Goal: Find specific page/section: Find specific page/section

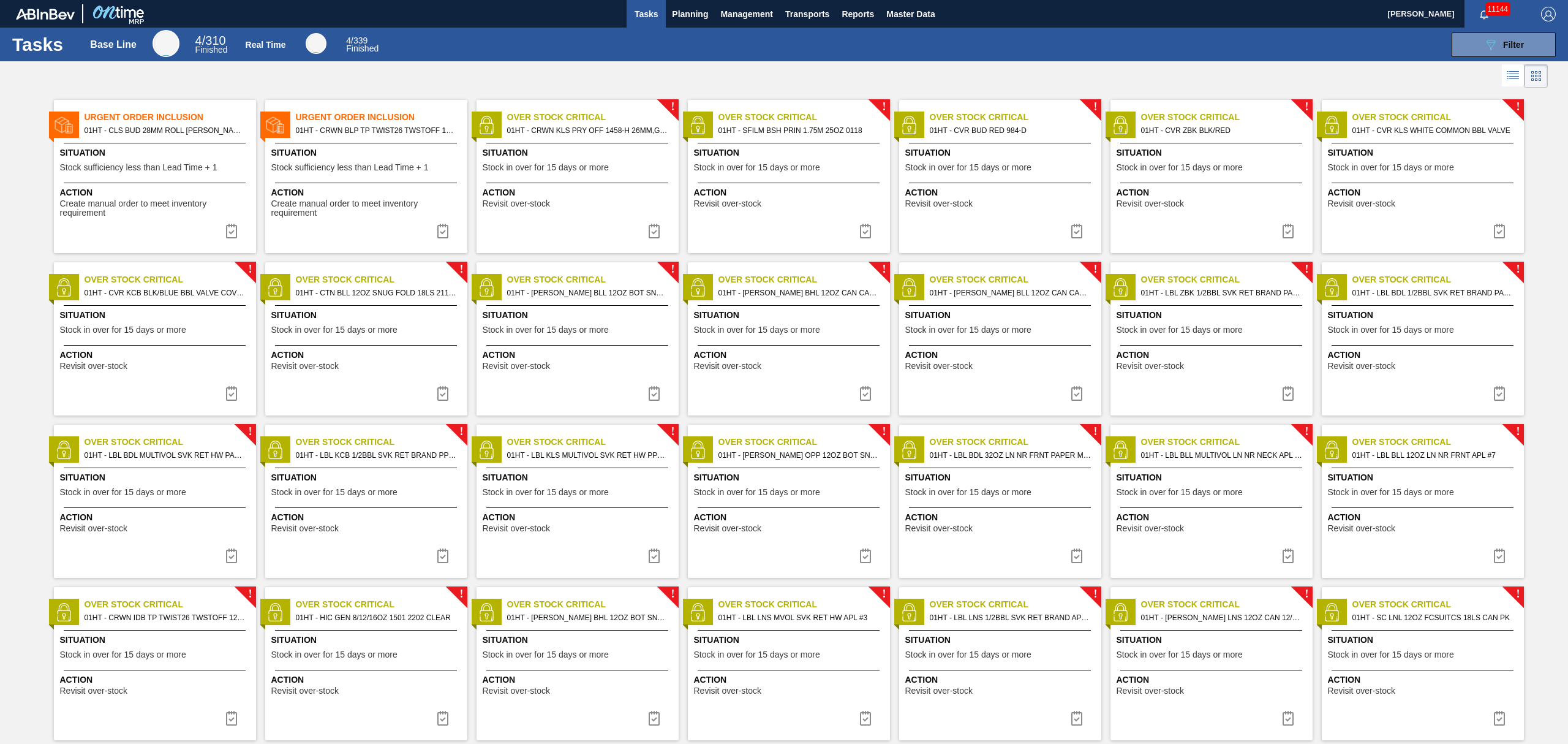
click at [743, 213] on div "! Over Stock Critical 01HT - SFILM BSH PRIN 1.75M 25OZ 0118 Situation Stock in …" at bounding box center [789, 177] width 202 height 153
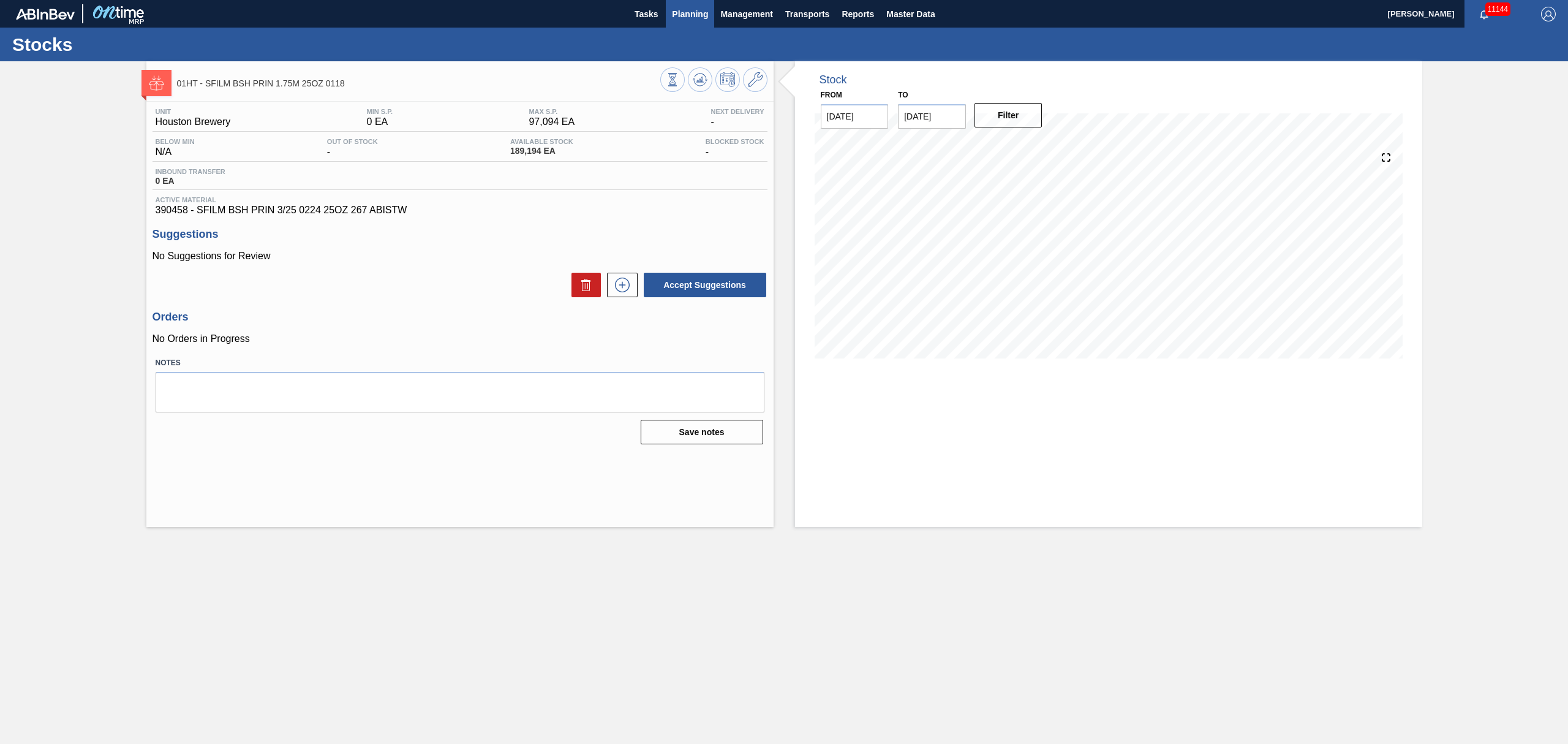
click at [694, 17] on span "Planning" at bounding box center [690, 14] width 36 height 15
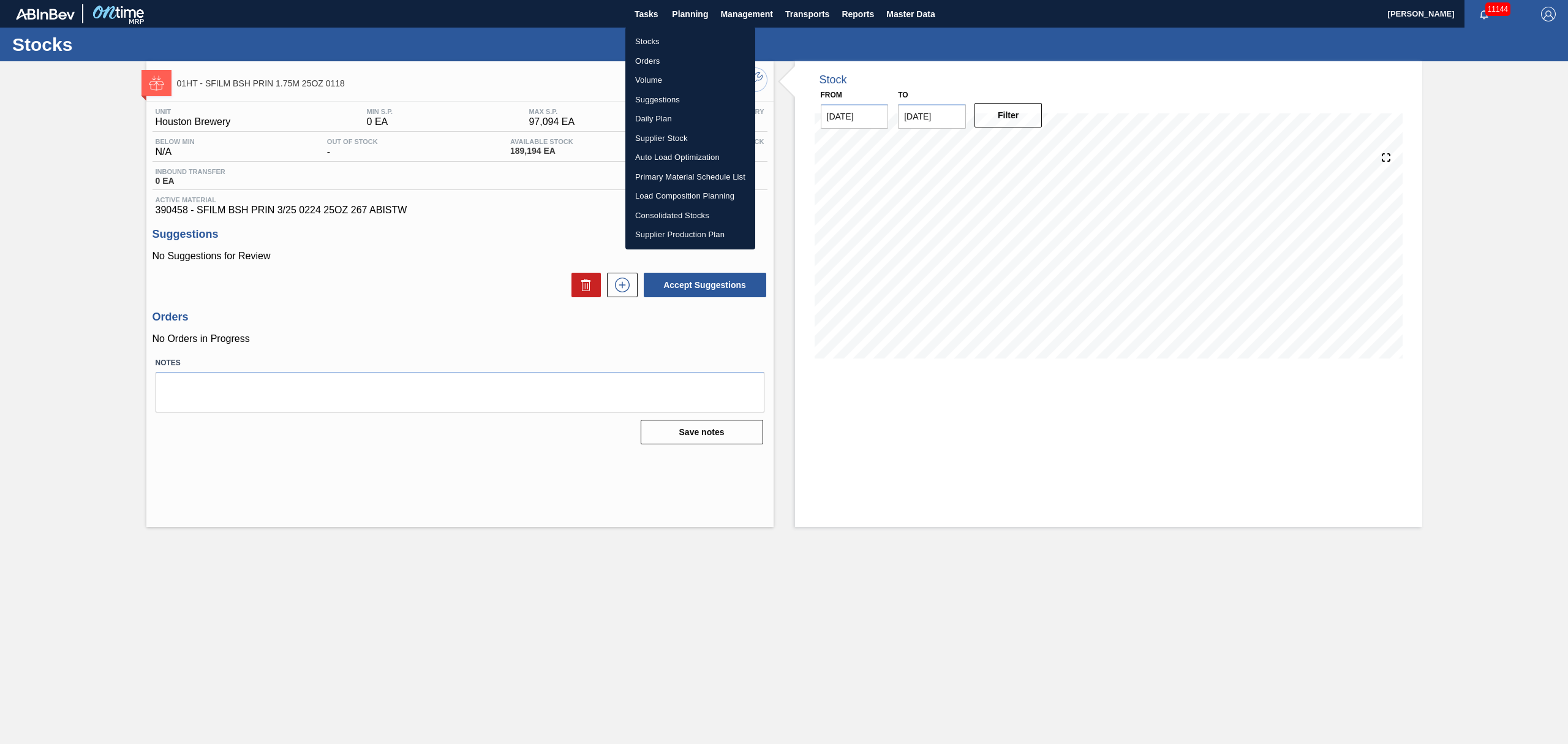
click at [652, 16] on div at bounding box center [784, 372] width 1568 height 744
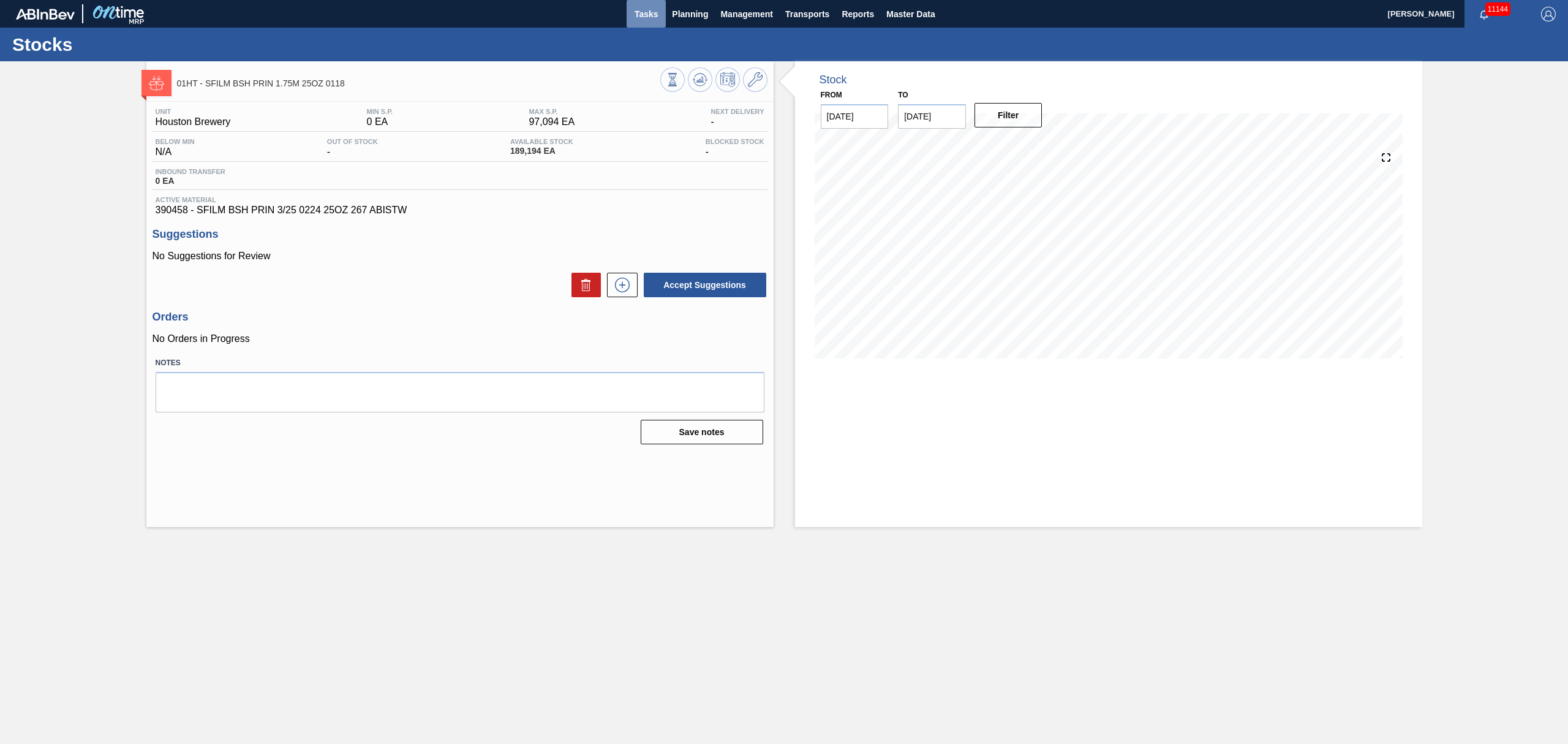
click at [650, 10] on span "Tasks" at bounding box center [646, 14] width 26 height 15
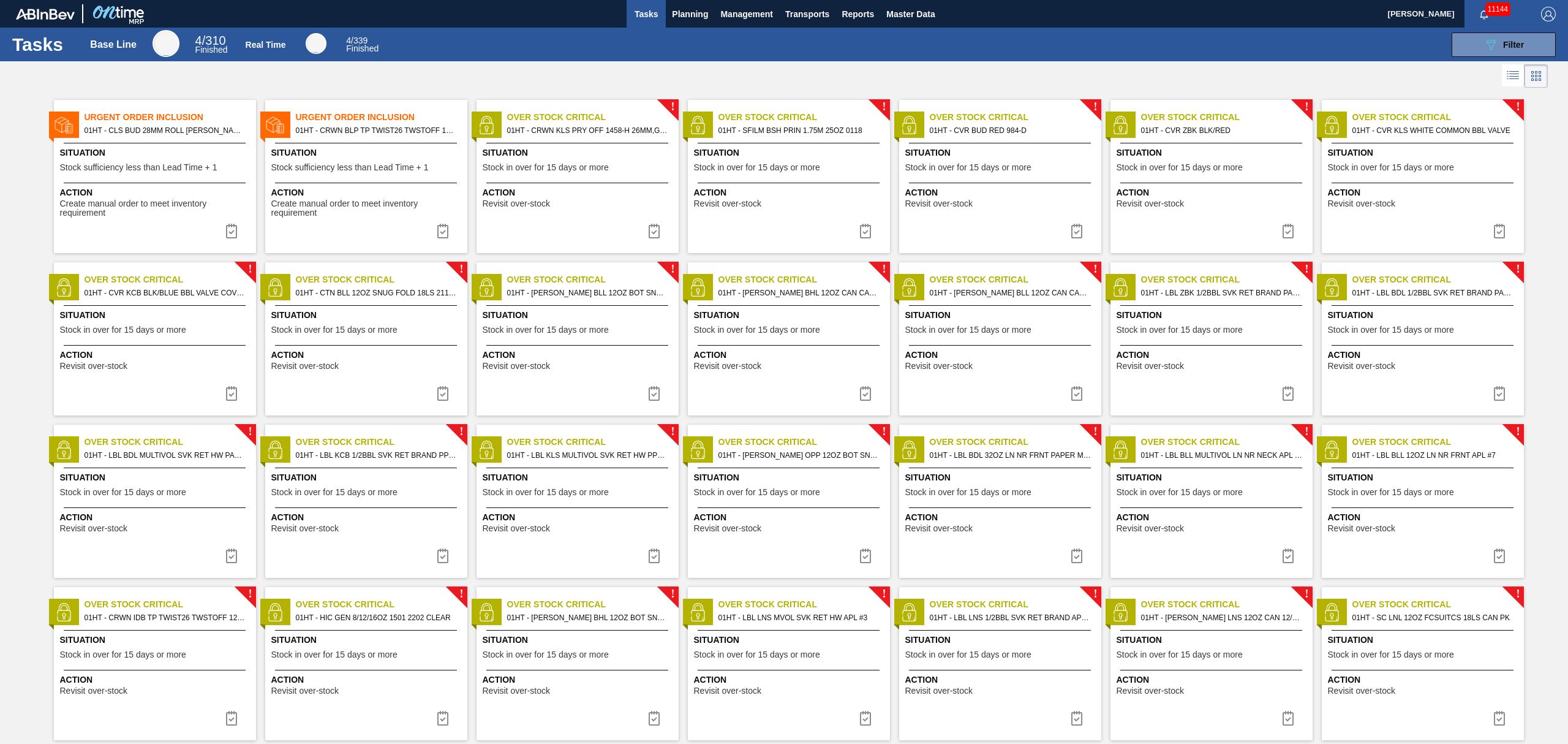
click at [397, 307] on div "! Over Stock Critical 01HT - CTN BLL 12OZ SNUG FOLD 18LS 2119-C Situation Stock…" at bounding box center [366, 339] width 202 height 153
click at [370, 304] on div "! Over Stock Critical 01HT - CTN BLL 12OZ SNUG FOLD 18LS 2119-C Situation Stock…" at bounding box center [366, 339] width 202 height 153
click at [539, 345] on div at bounding box center [577, 345] width 182 height 1
click at [736, 348] on div "Action Revisit over-stock" at bounding box center [789, 358] width 202 height 26
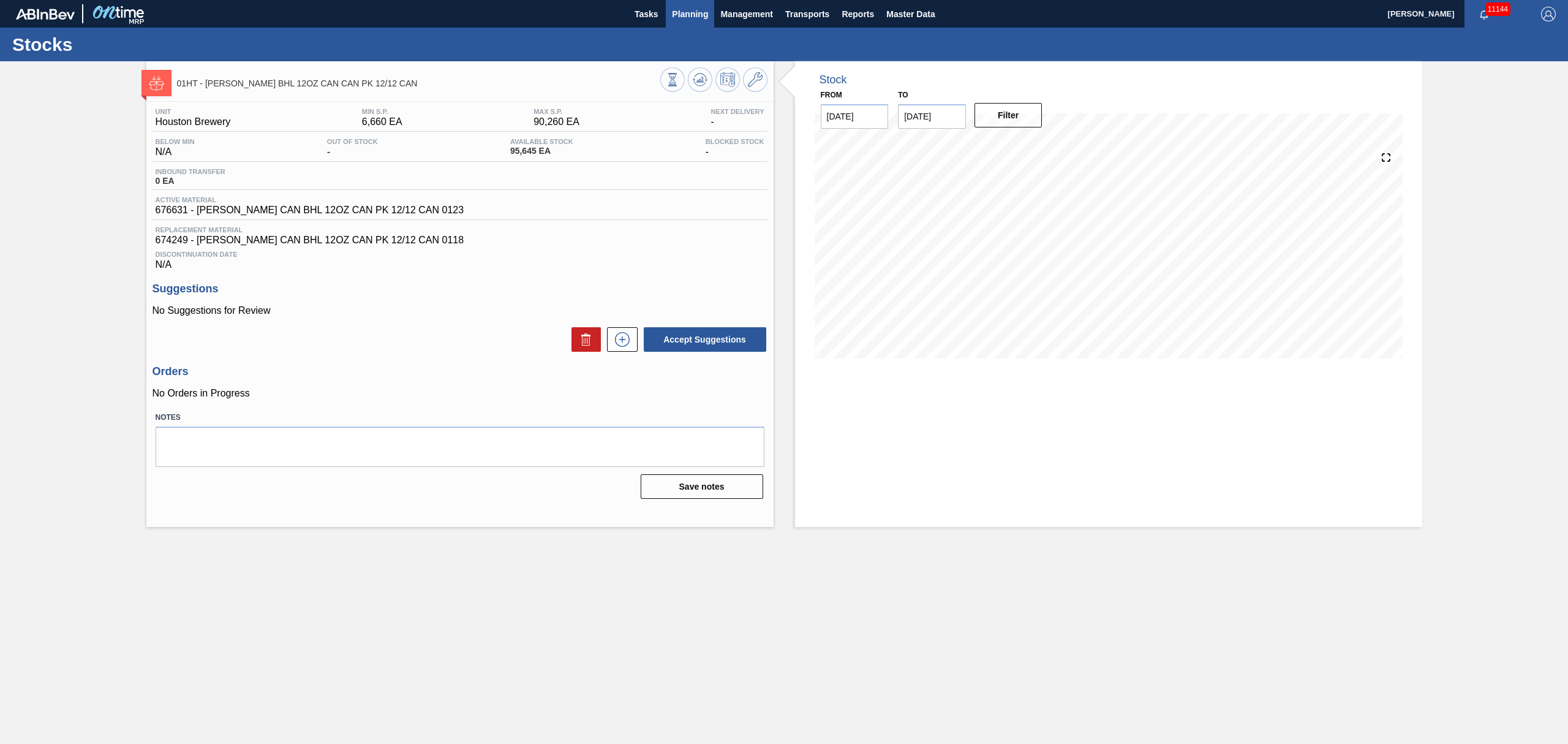
click at [685, 15] on span "Planning" at bounding box center [690, 14] width 36 height 15
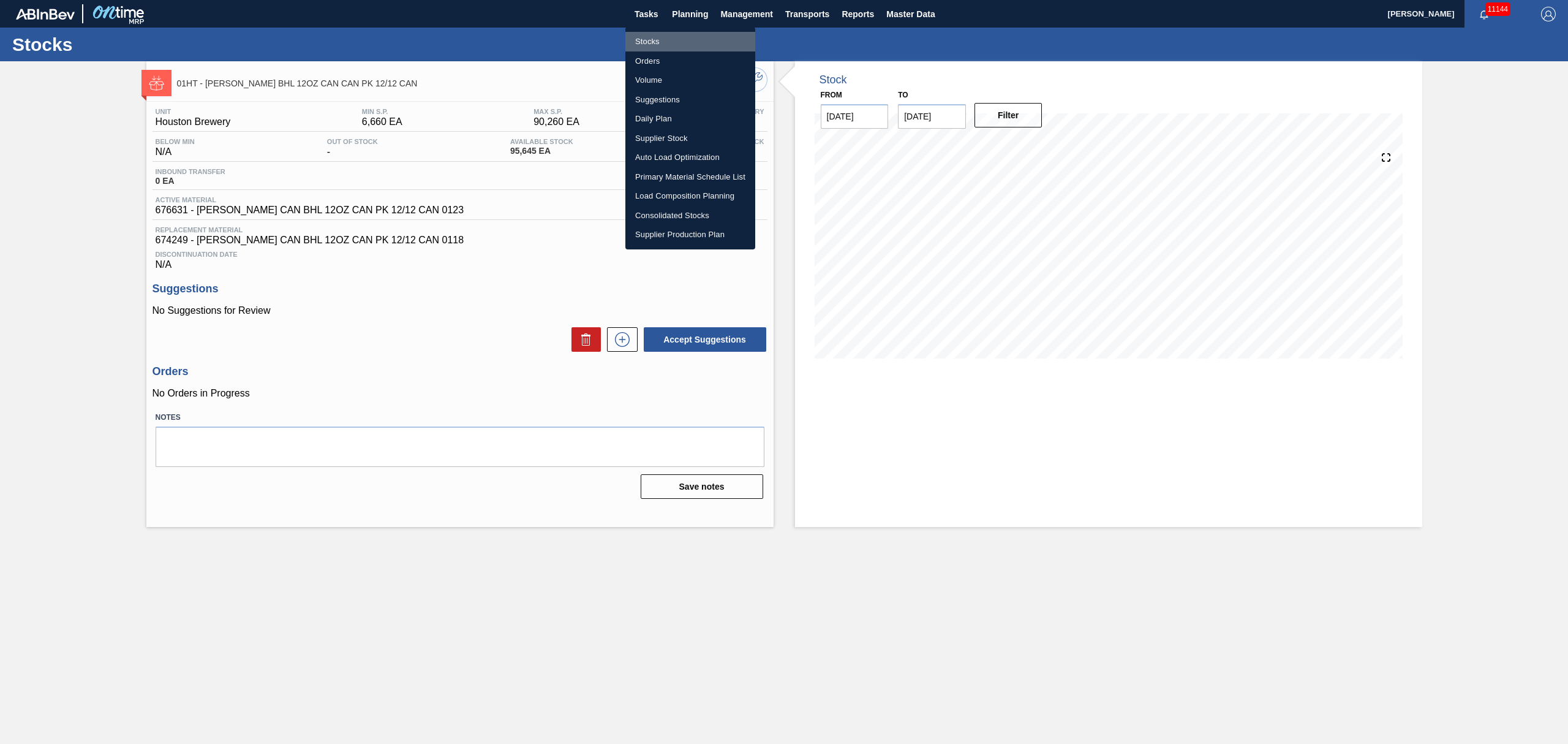
click at [639, 43] on li "Stocks" at bounding box center [691, 41] width 130 height 20
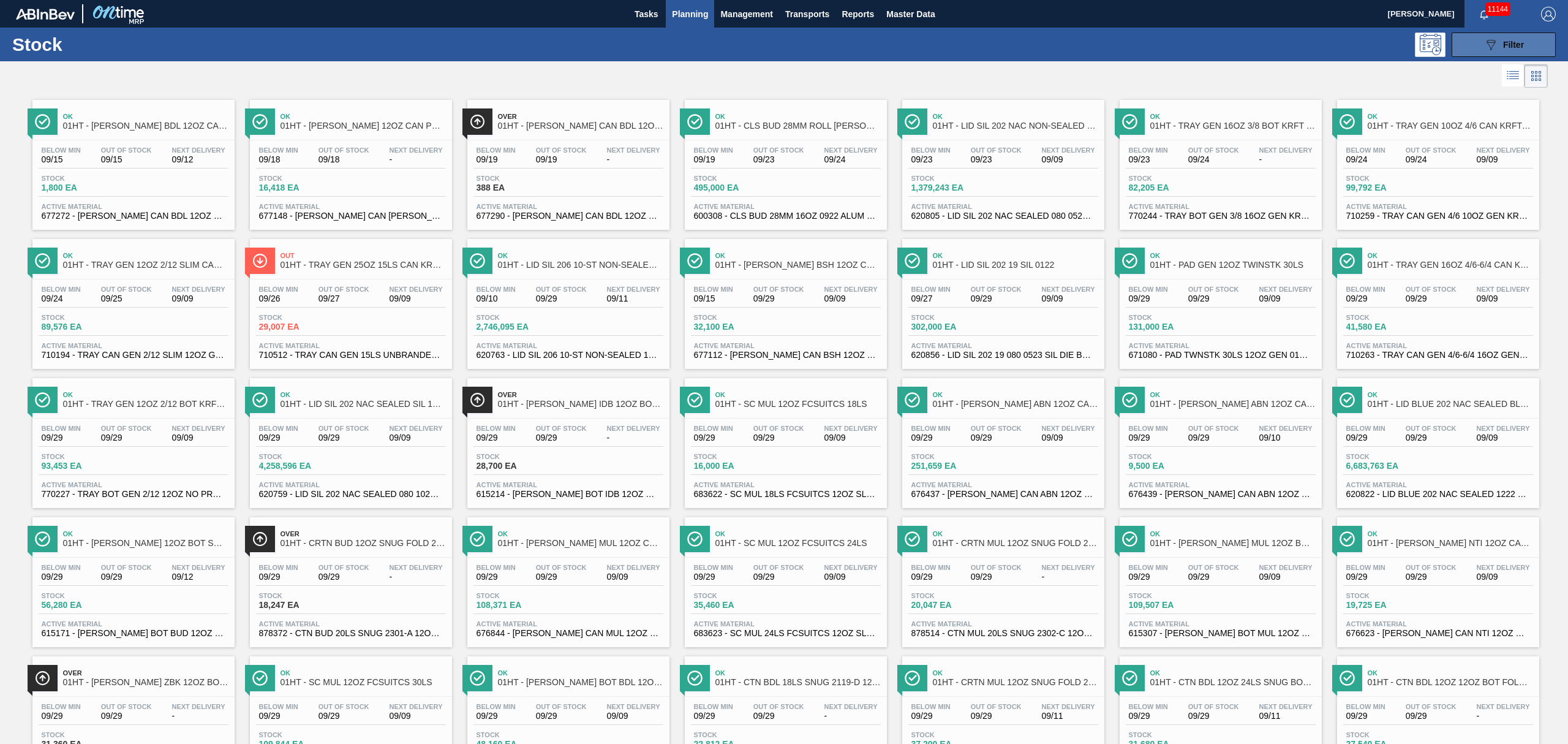
click at [1488, 40] on icon at bounding box center [1490, 45] width 9 height 11
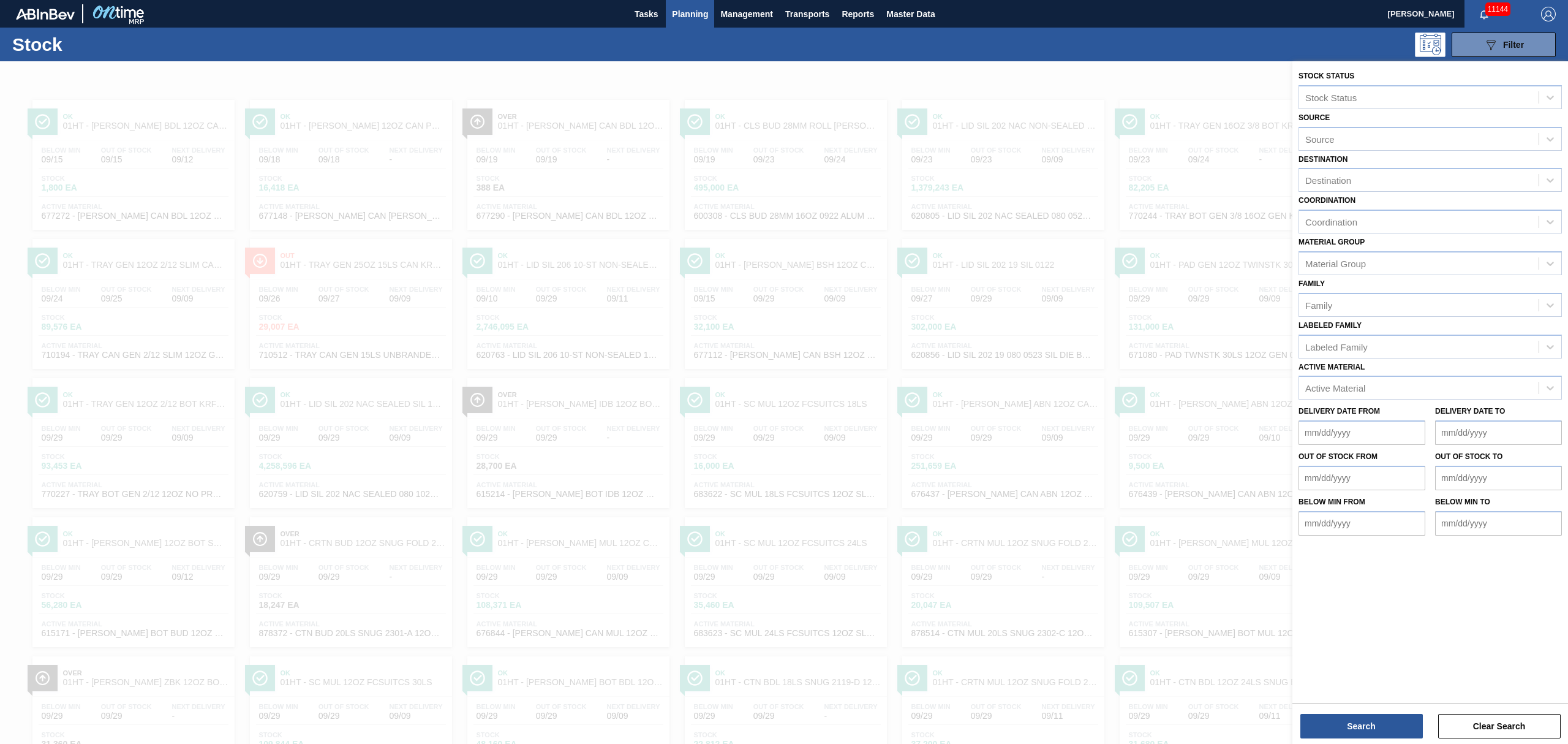
drag, startPoint x: 1351, startPoint y: 381, endPoint x: 1296, endPoint y: 317, distance: 84.4
click at [1351, 383] on div "Active Material" at bounding box center [1335, 388] width 60 height 11
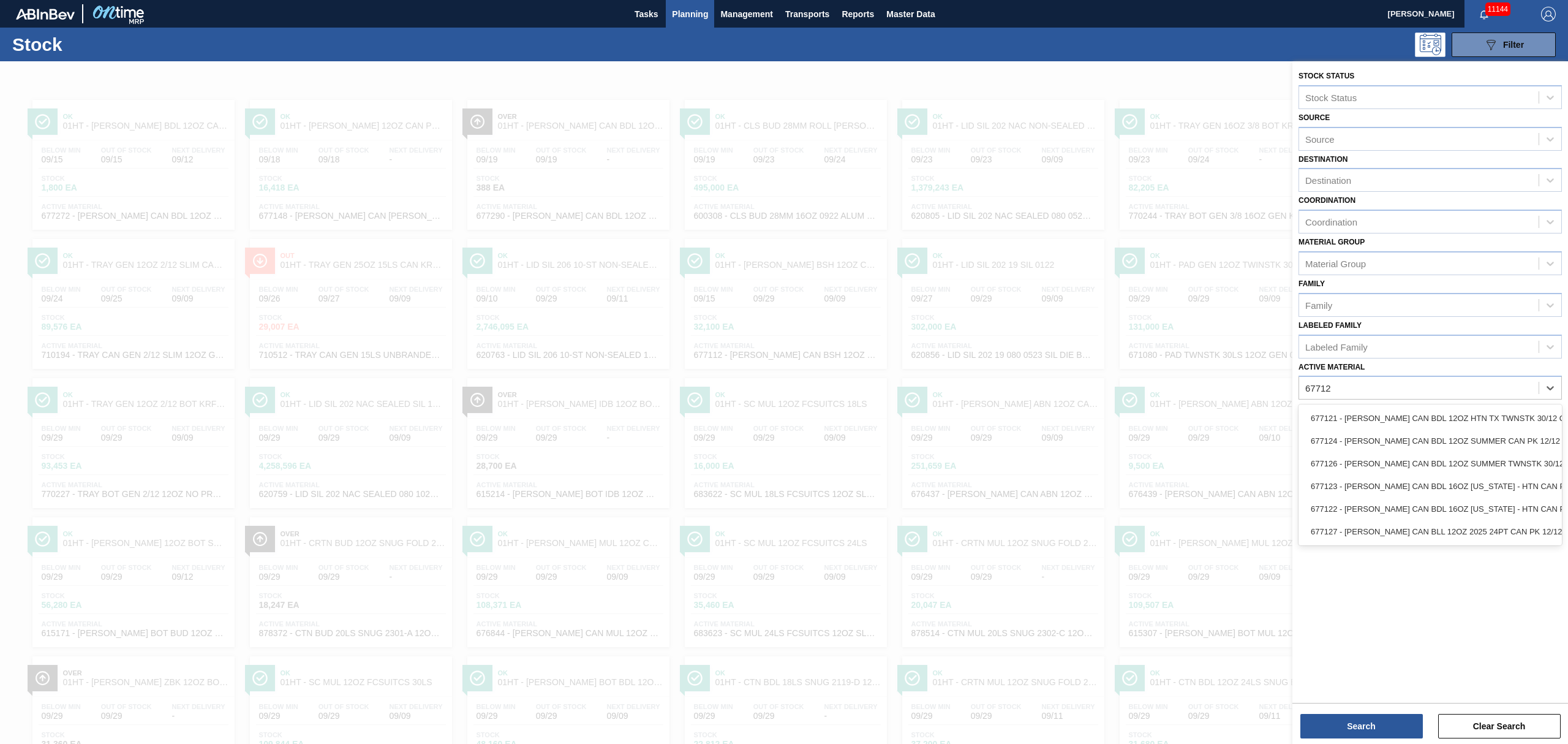
type Material "677122"
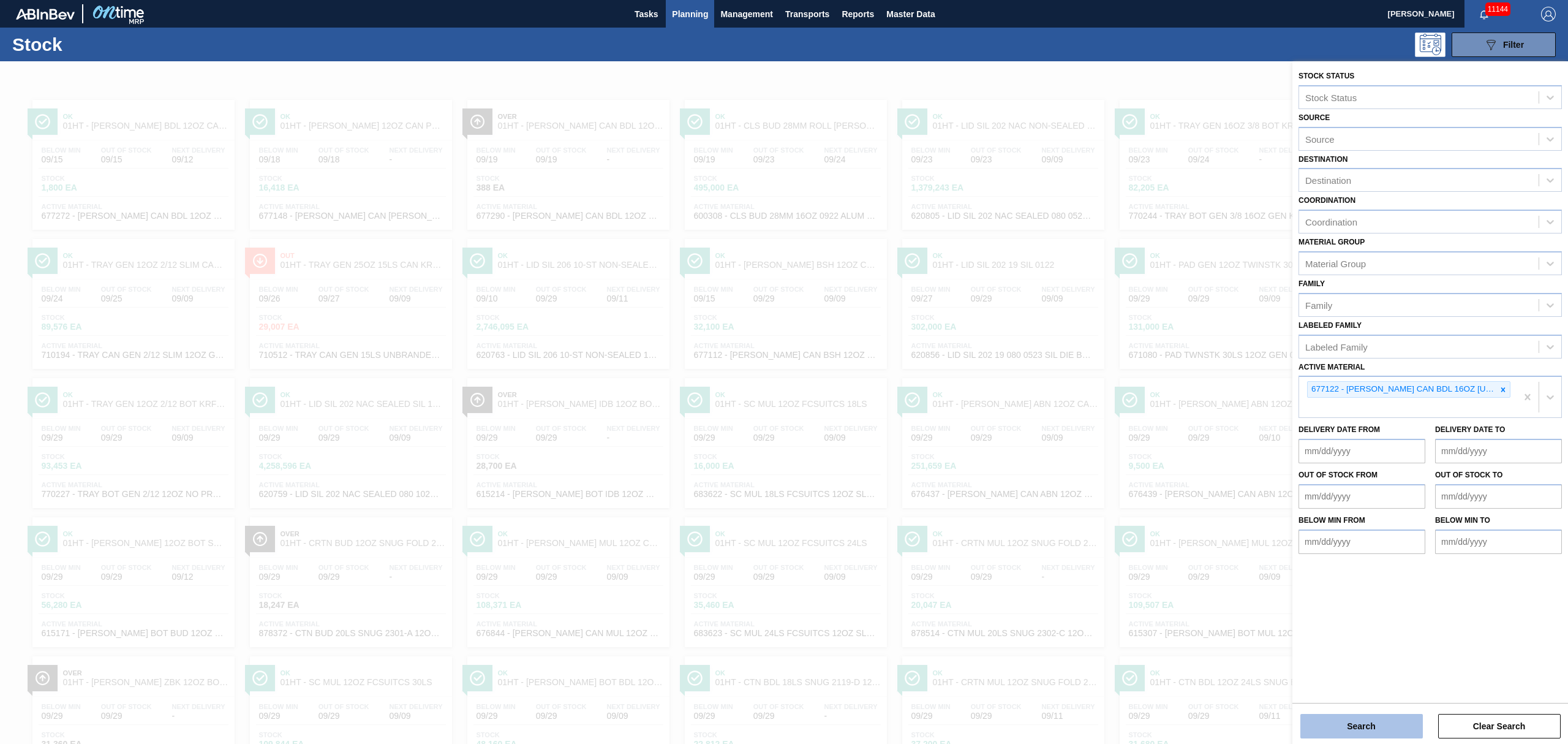
click at [1341, 718] on button "Search" at bounding box center [1362, 725] width 123 height 25
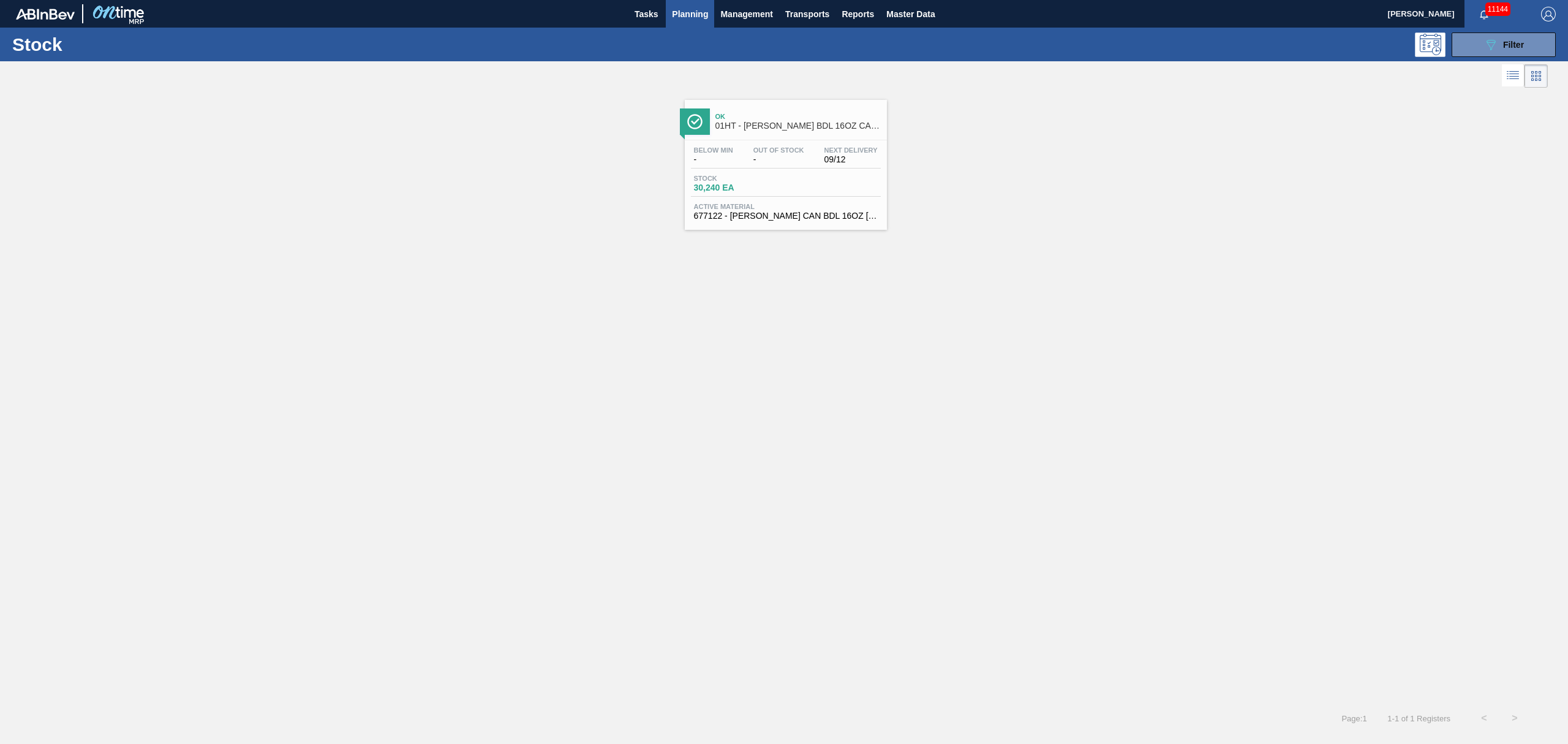
click at [769, 137] on div "Ok 01HT - [PERSON_NAME] BDL 16OZ CAN CAN PK 8/16 CAN 0423 B Below Min - Out Of …" at bounding box center [786, 165] width 202 height 130
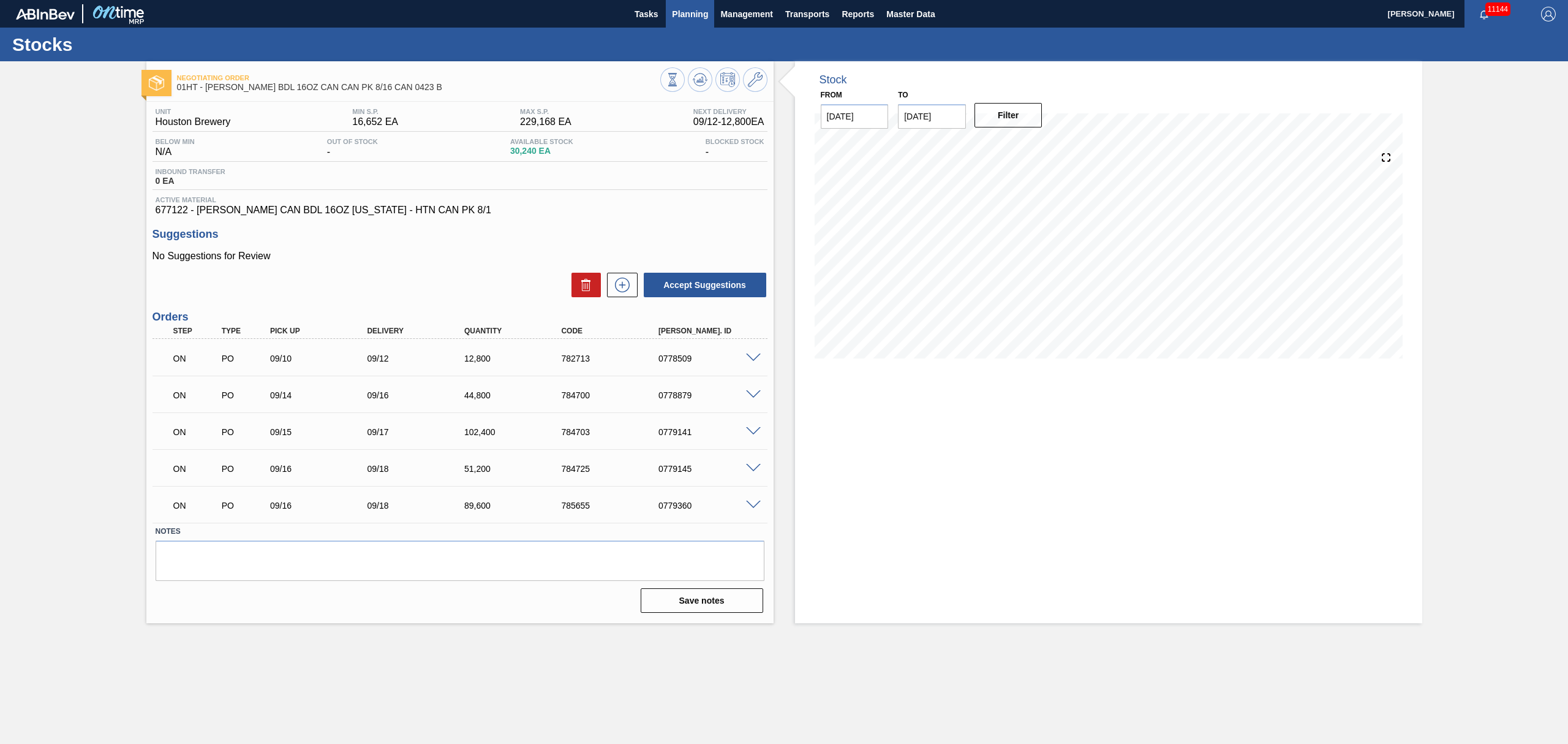
click at [691, 7] on span "Planning" at bounding box center [690, 14] width 36 height 15
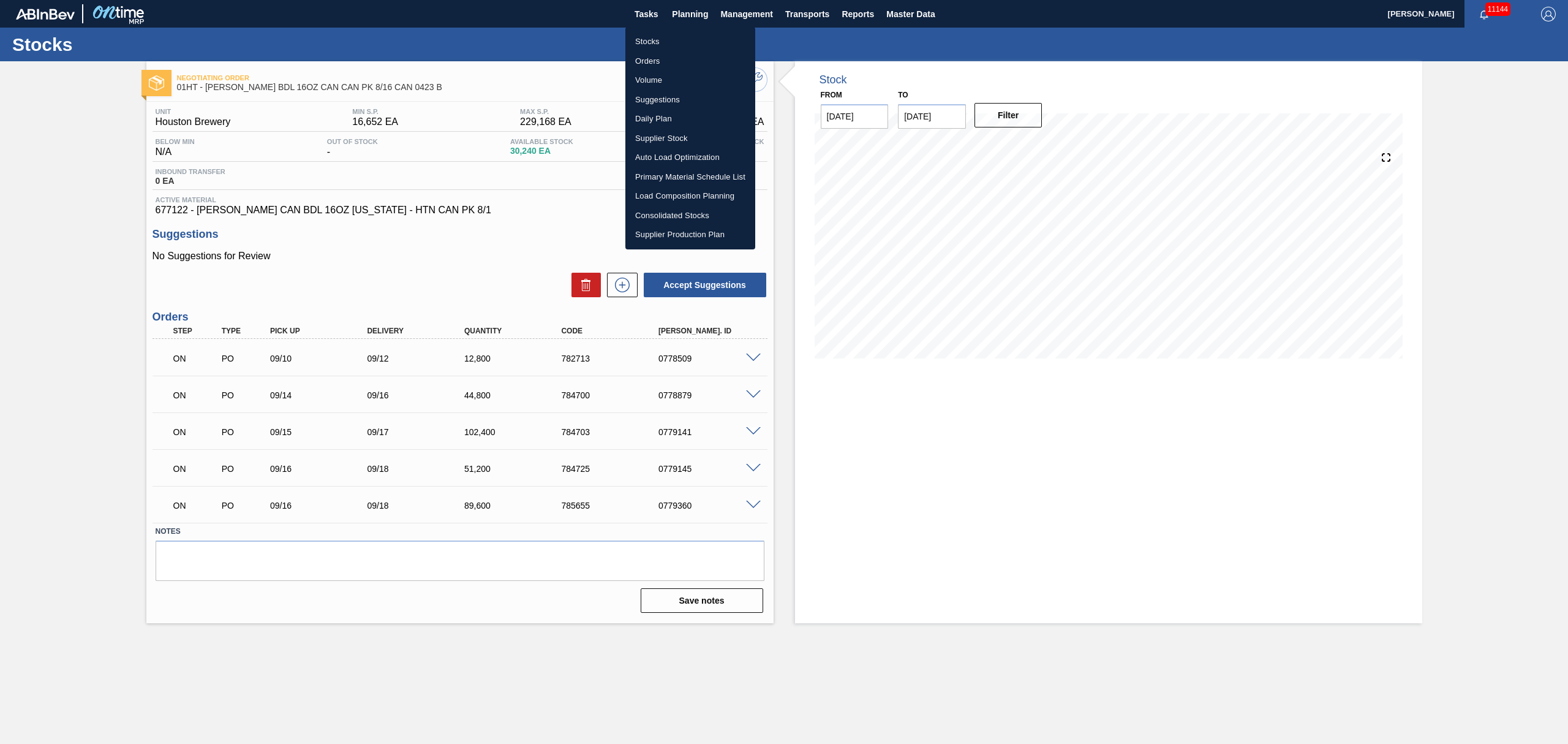
click at [657, 15] on div at bounding box center [784, 372] width 1568 height 744
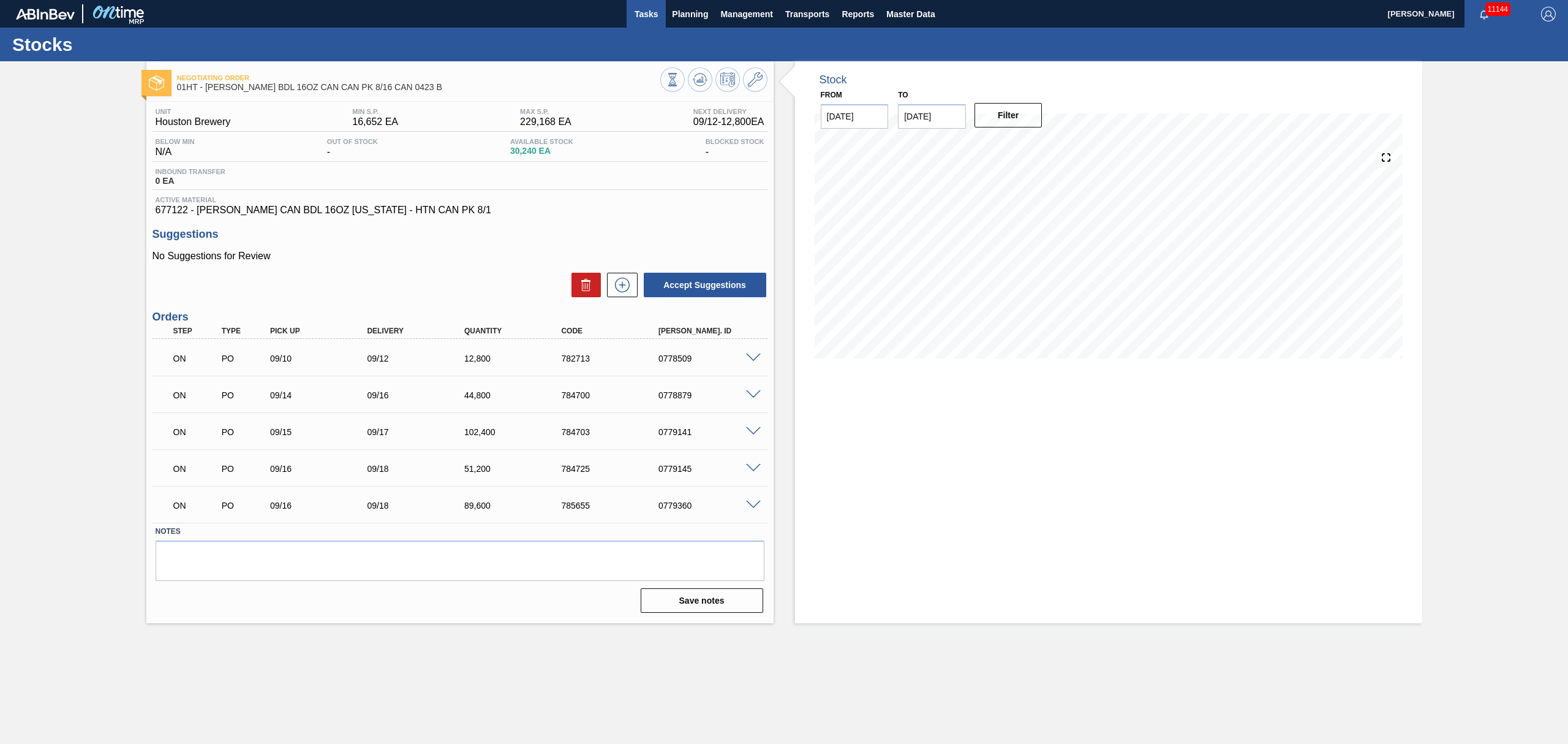
click at [649, 13] on span "Tasks" at bounding box center [646, 14] width 26 height 15
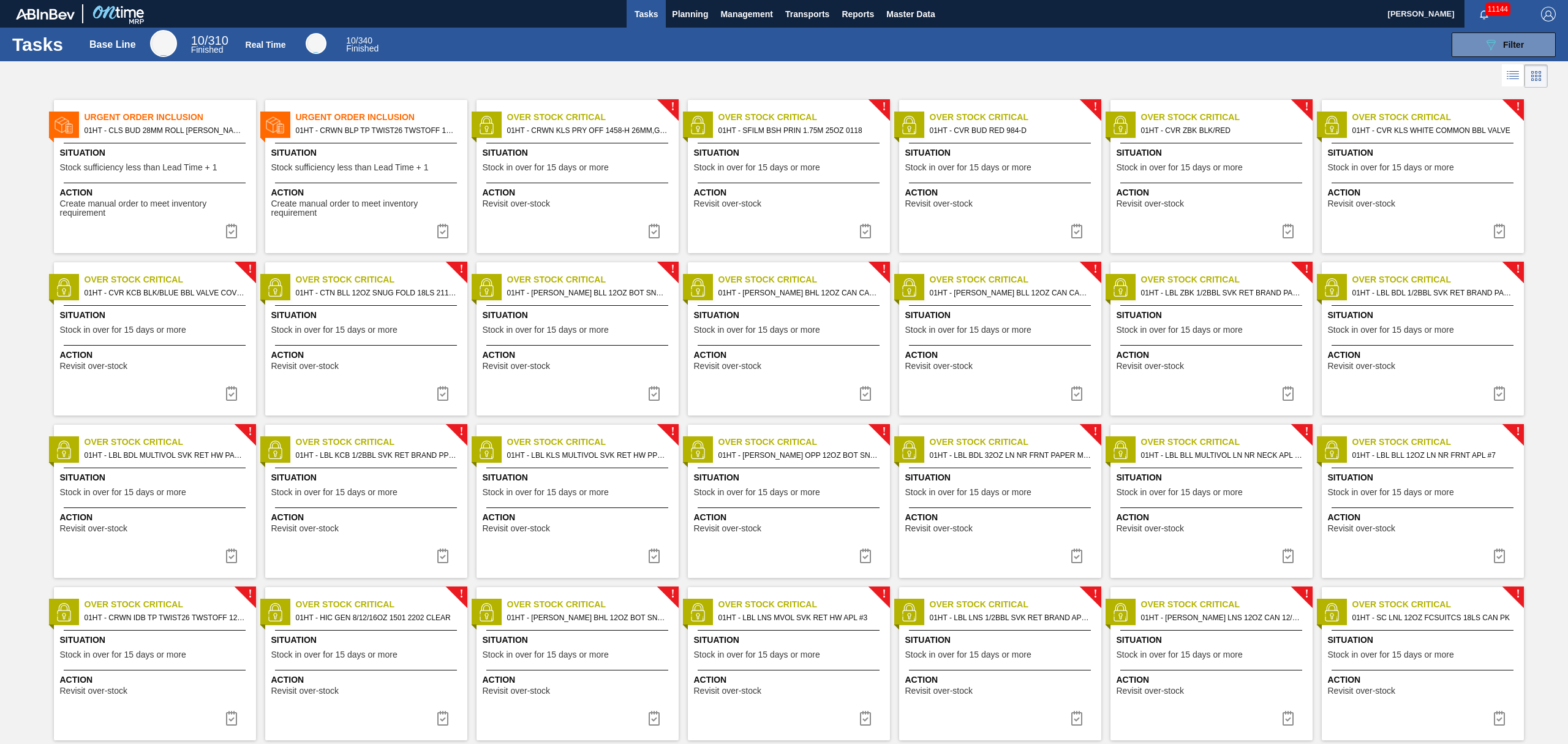
click at [962, 349] on span "Action" at bounding box center [1002, 354] width 193 height 13
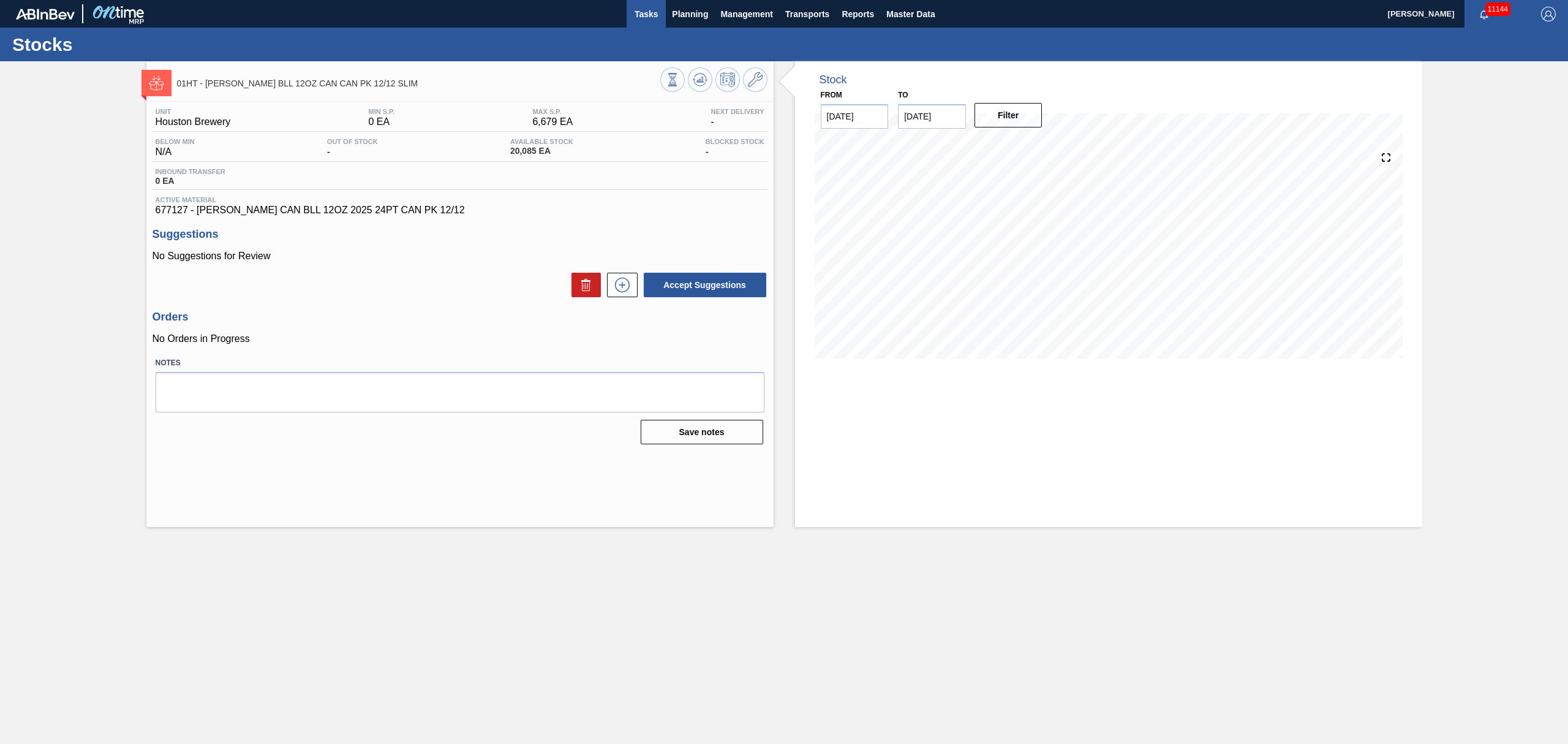
click at [645, 8] on span "Tasks" at bounding box center [646, 14] width 26 height 15
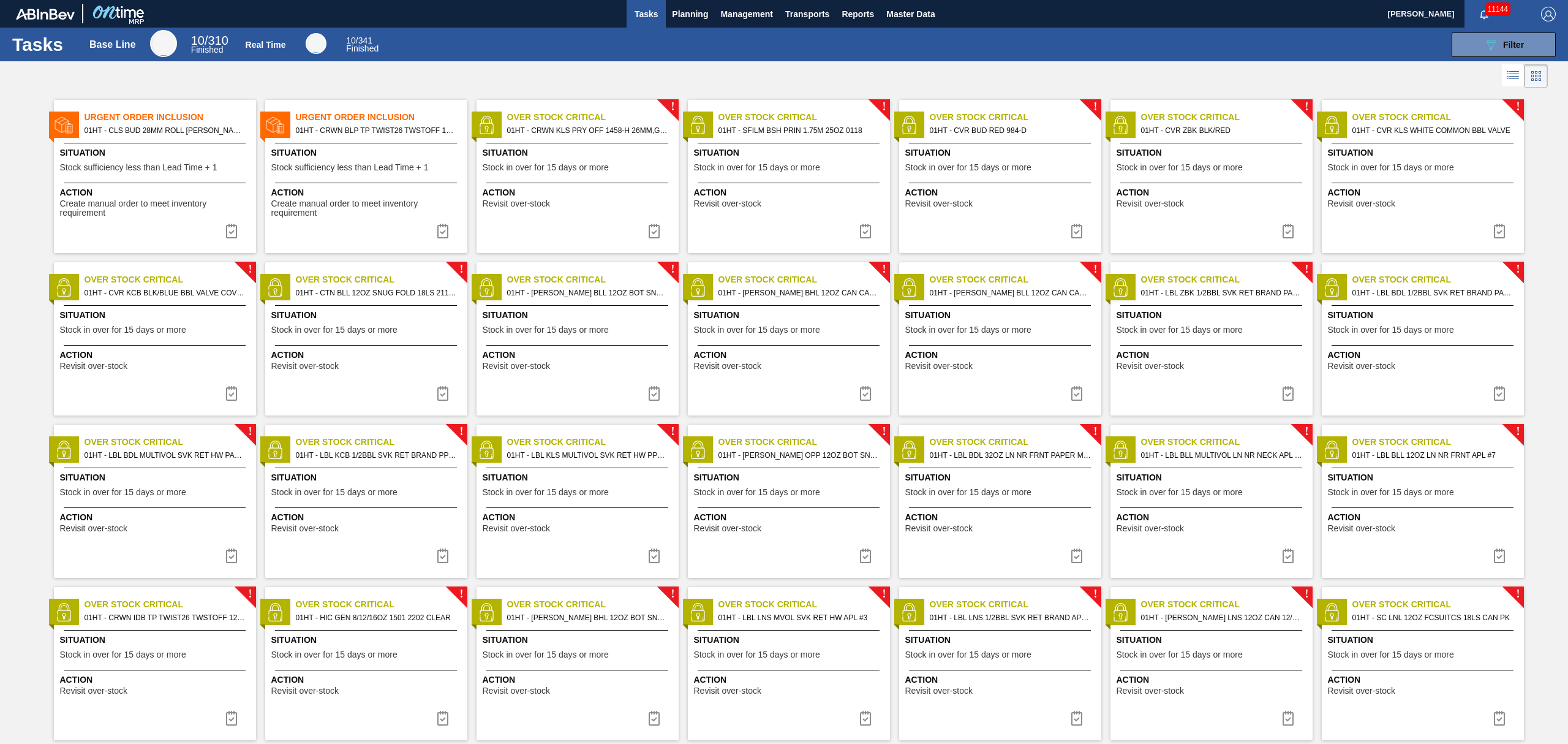
click at [778, 484] on div "Situation Stock in over for 15 days or more" at bounding box center [790, 486] width 193 height 30
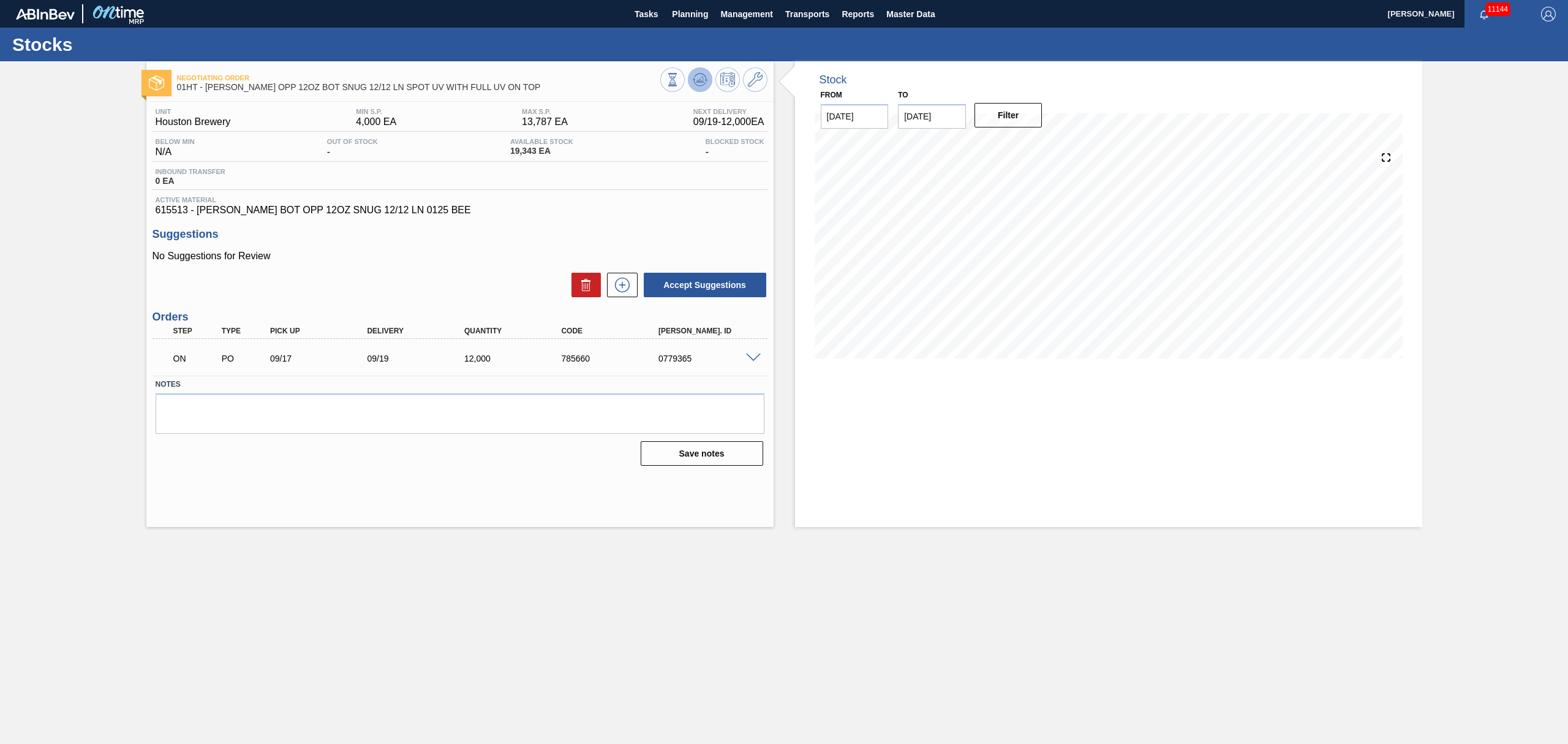
click at [694, 80] on icon at bounding box center [700, 80] width 15 height 15
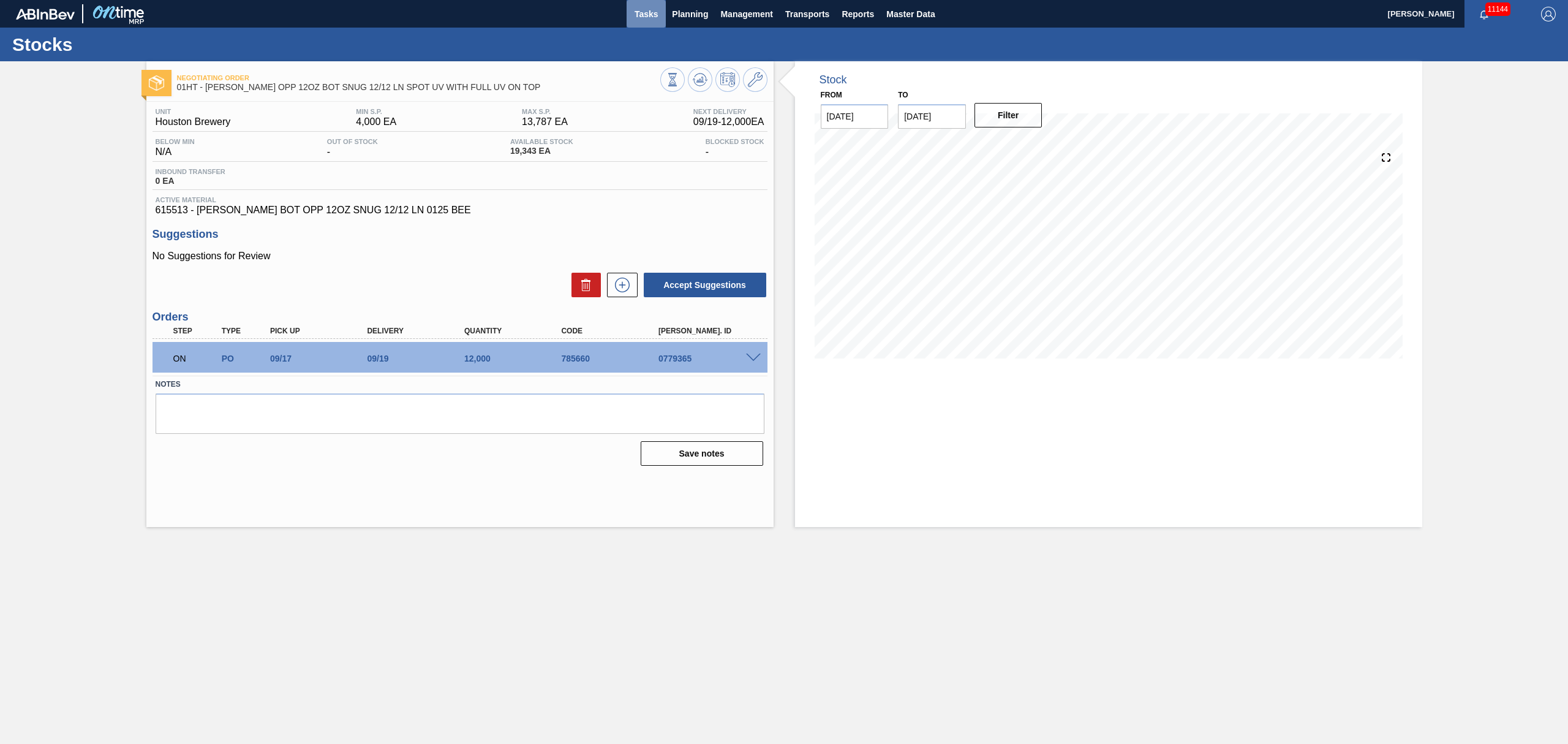
click at [642, 11] on span "Tasks" at bounding box center [646, 14] width 26 height 15
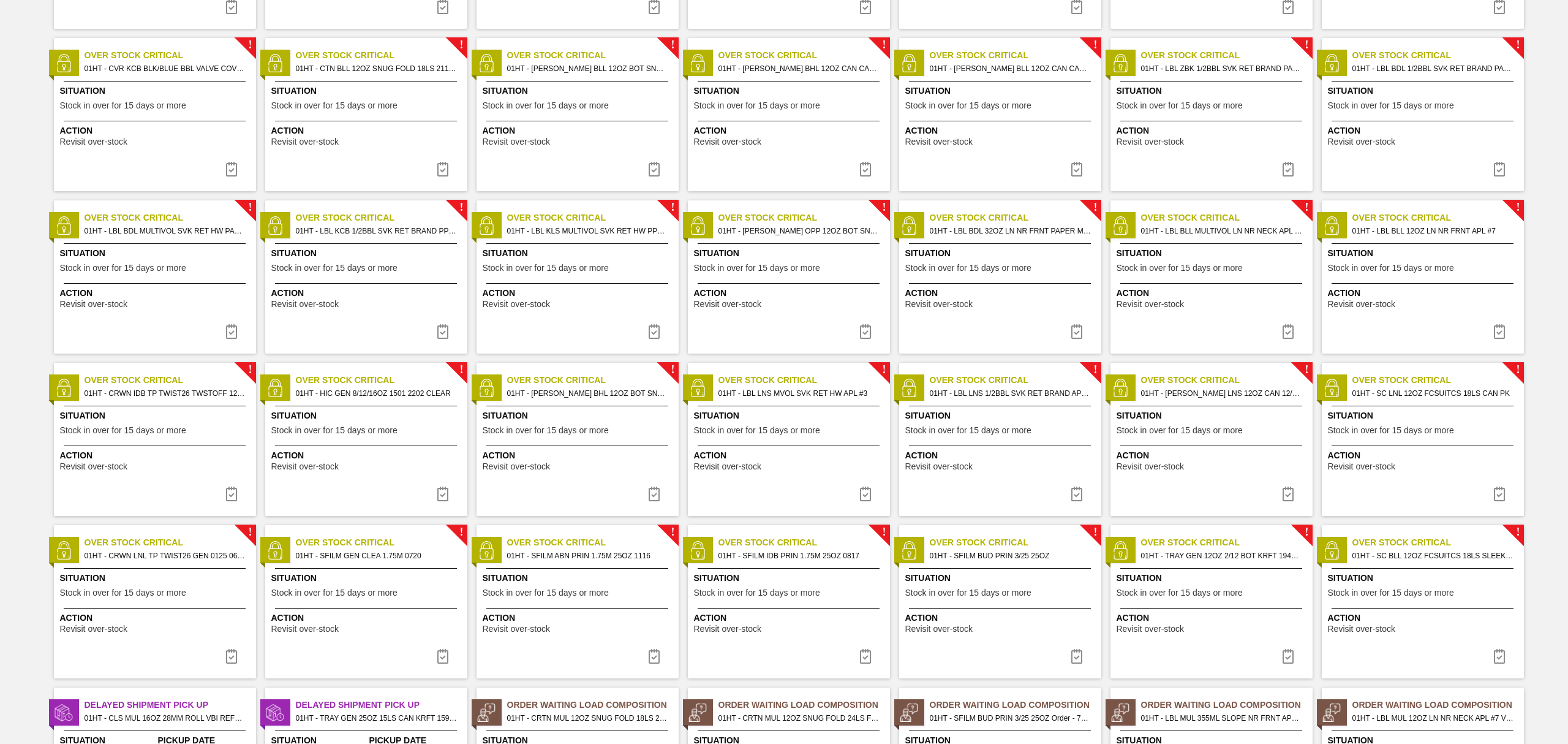
scroll to position [245, 0]
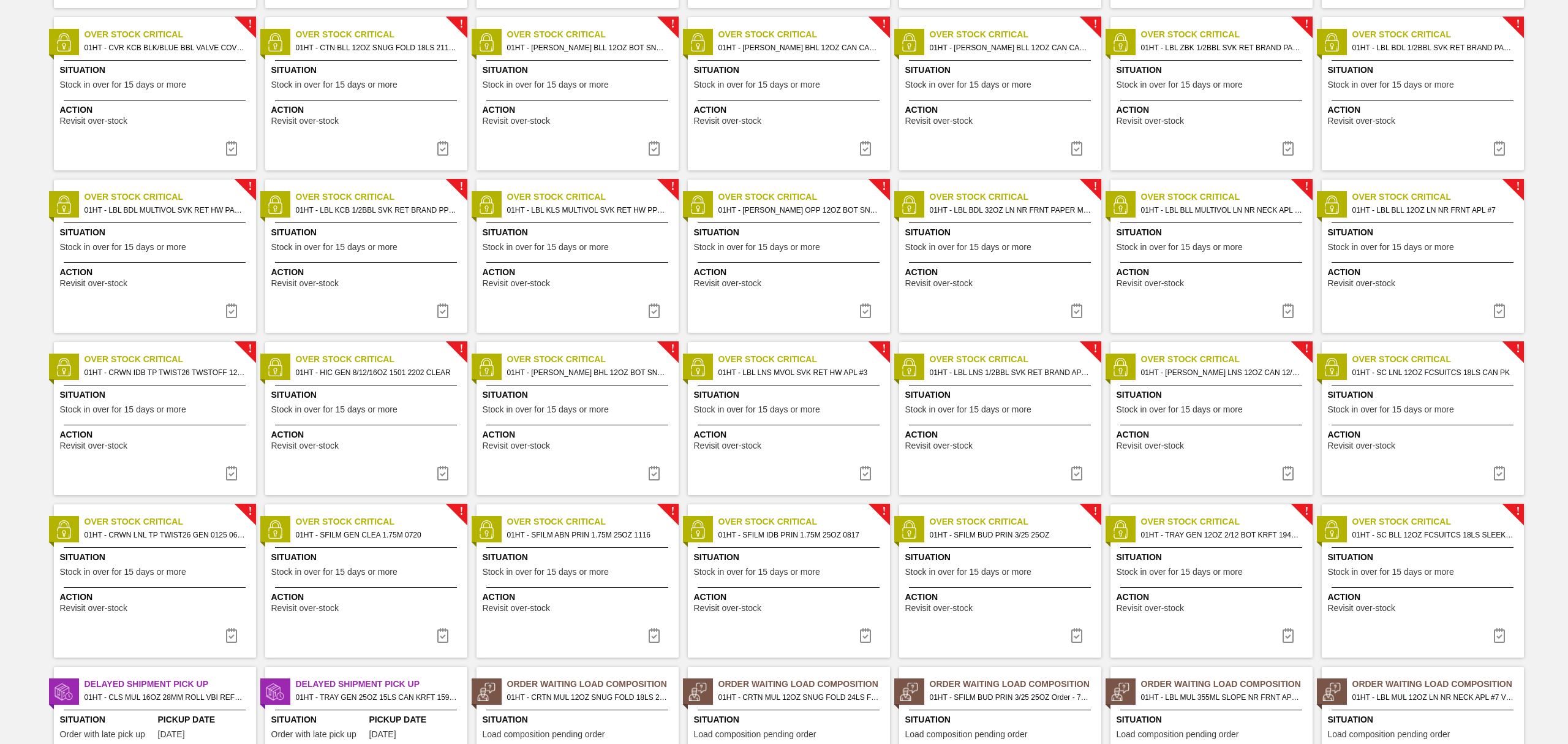
click at [614, 444] on div "Action Revisit over-stock" at bounding box center [579, 439] width 193 height 22
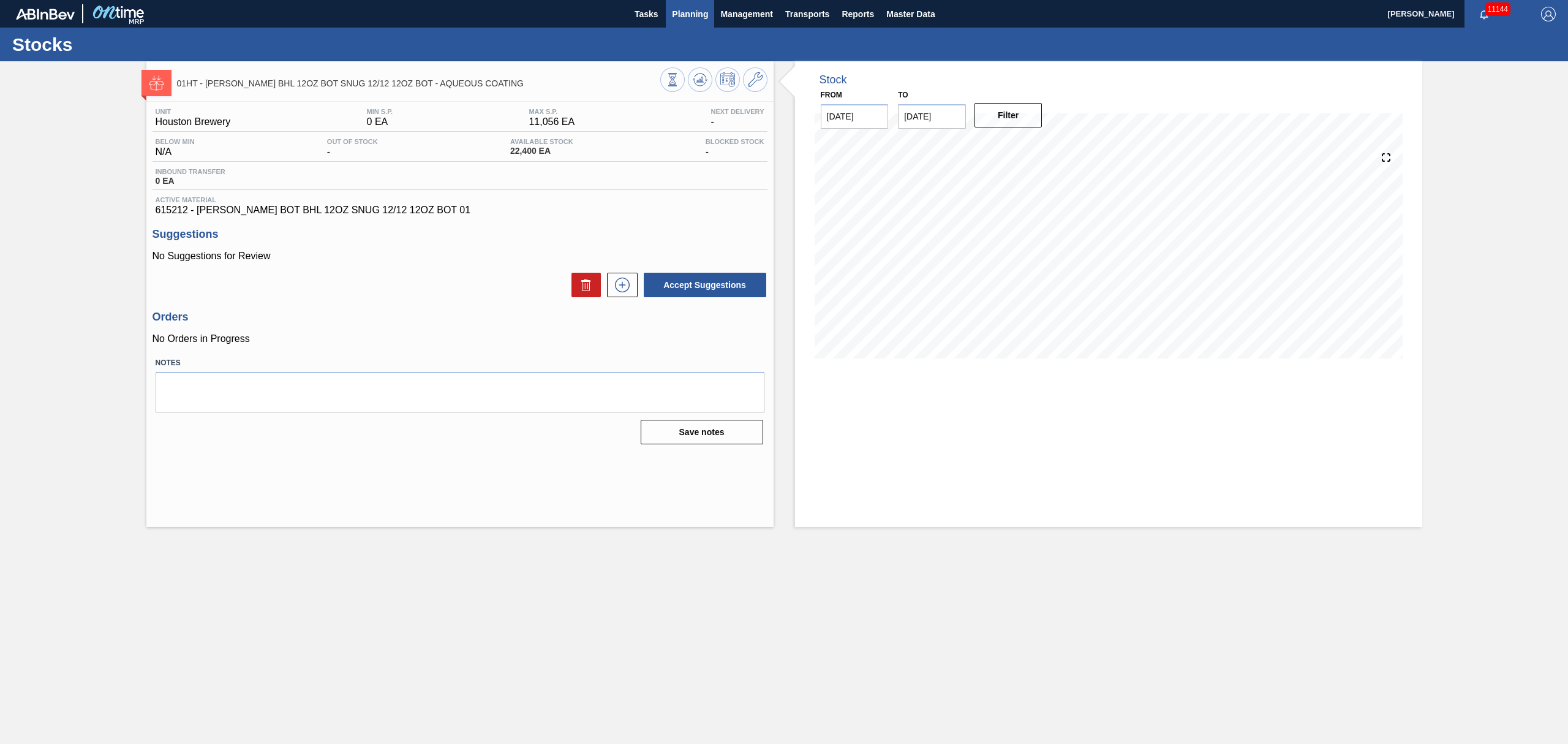
click at [690, 3] on button "Planning" at bounding box center [690, 14] width 48 height 27
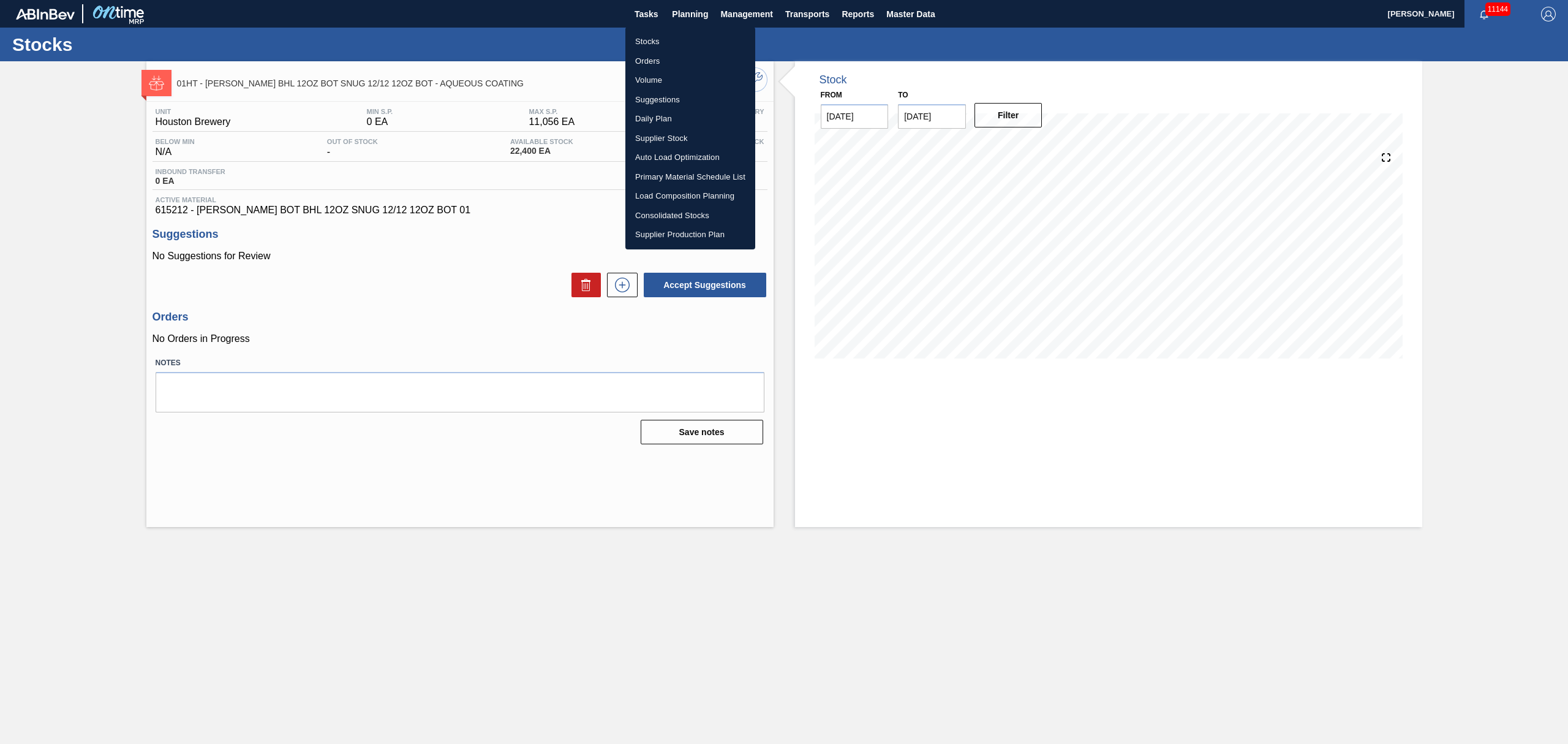
drag, startPoint x: 650, startPoint y: 40, endPoint x: 723, endPoint y: 57, distance: 75.0
click at [650, 40] on li "Stocks" at bounding box center [691, 41] width 130 height 20
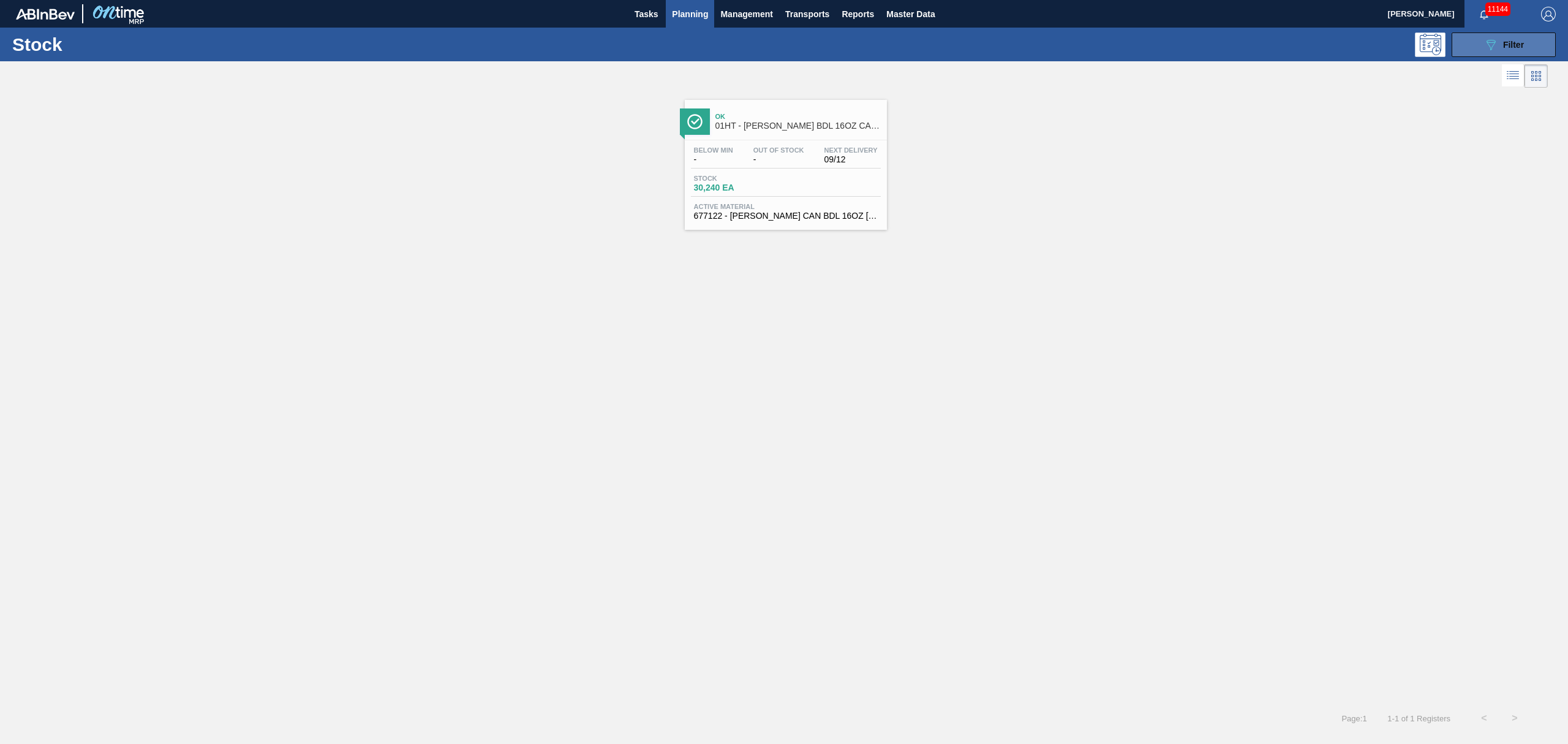
click at [1486, 38] on icon "089F7B8B-B2A5-4AFE-B5C0-19BA573D28AC" at bounding box center [1490, 44] width 15 height 15
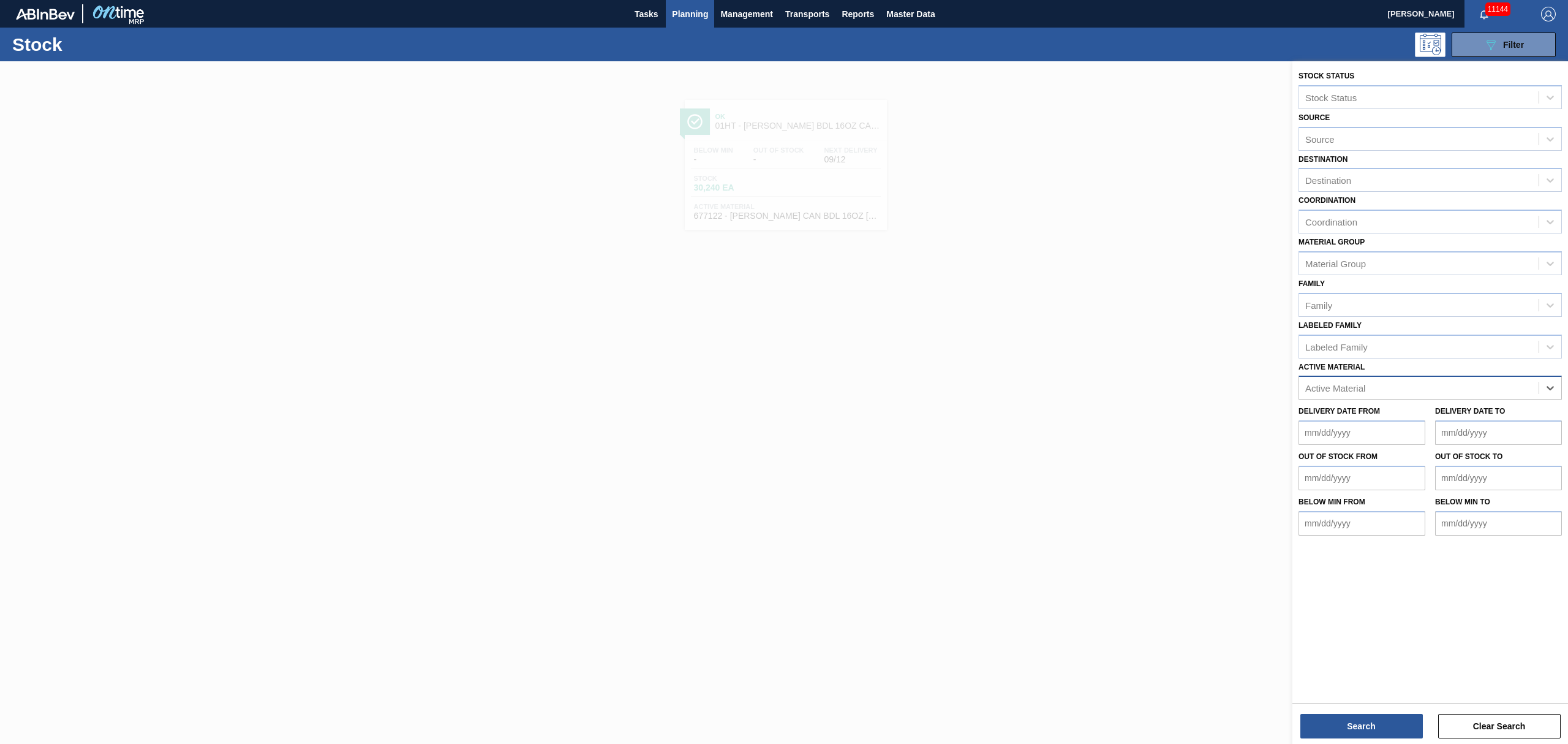
click at [1388, 385] on div "Active Material" at bounding box center [1419, 389] width 239 height 18
type Material "710512"
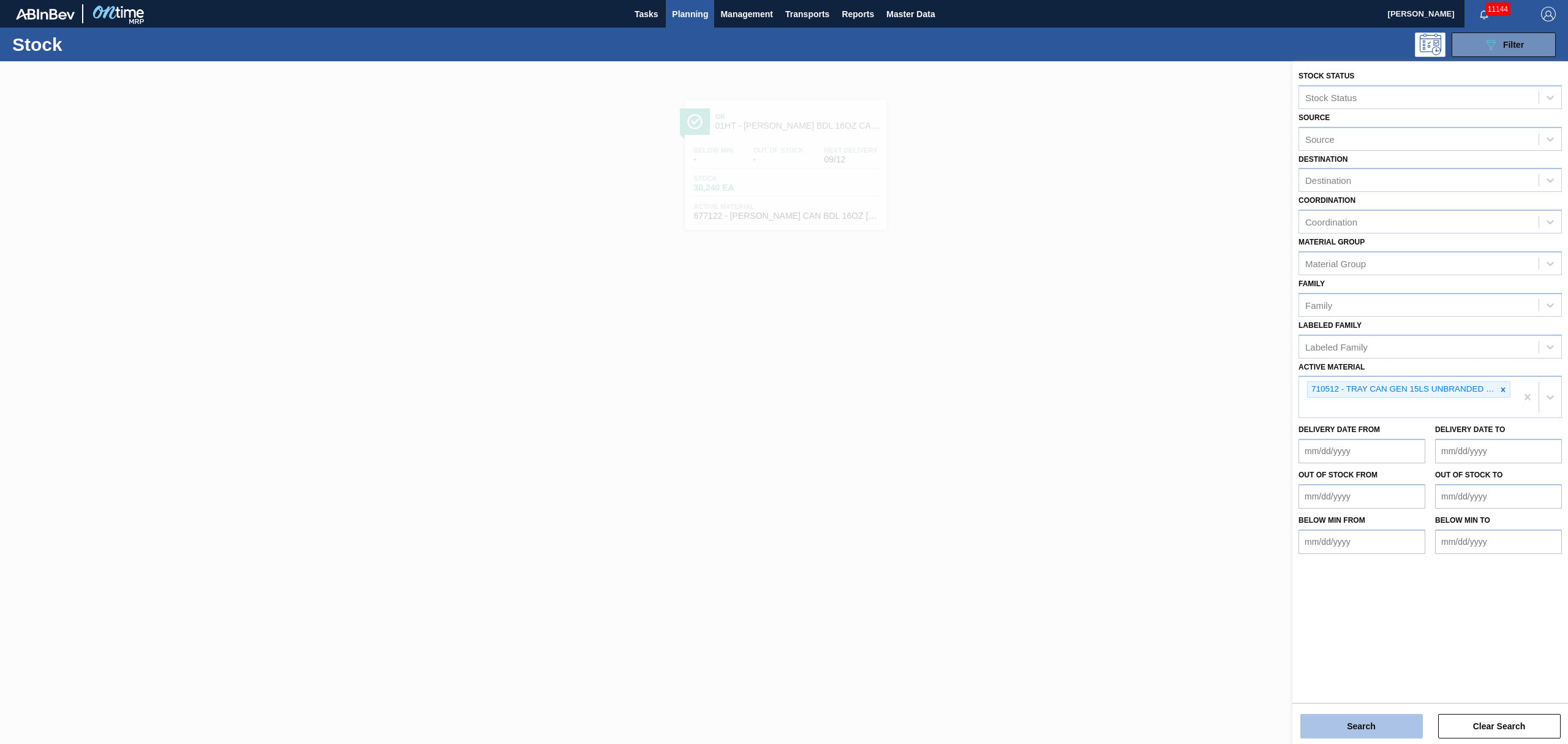
click at [1369, 730] on button "Search" at bounding box center [1362, 725] width 123 height 25
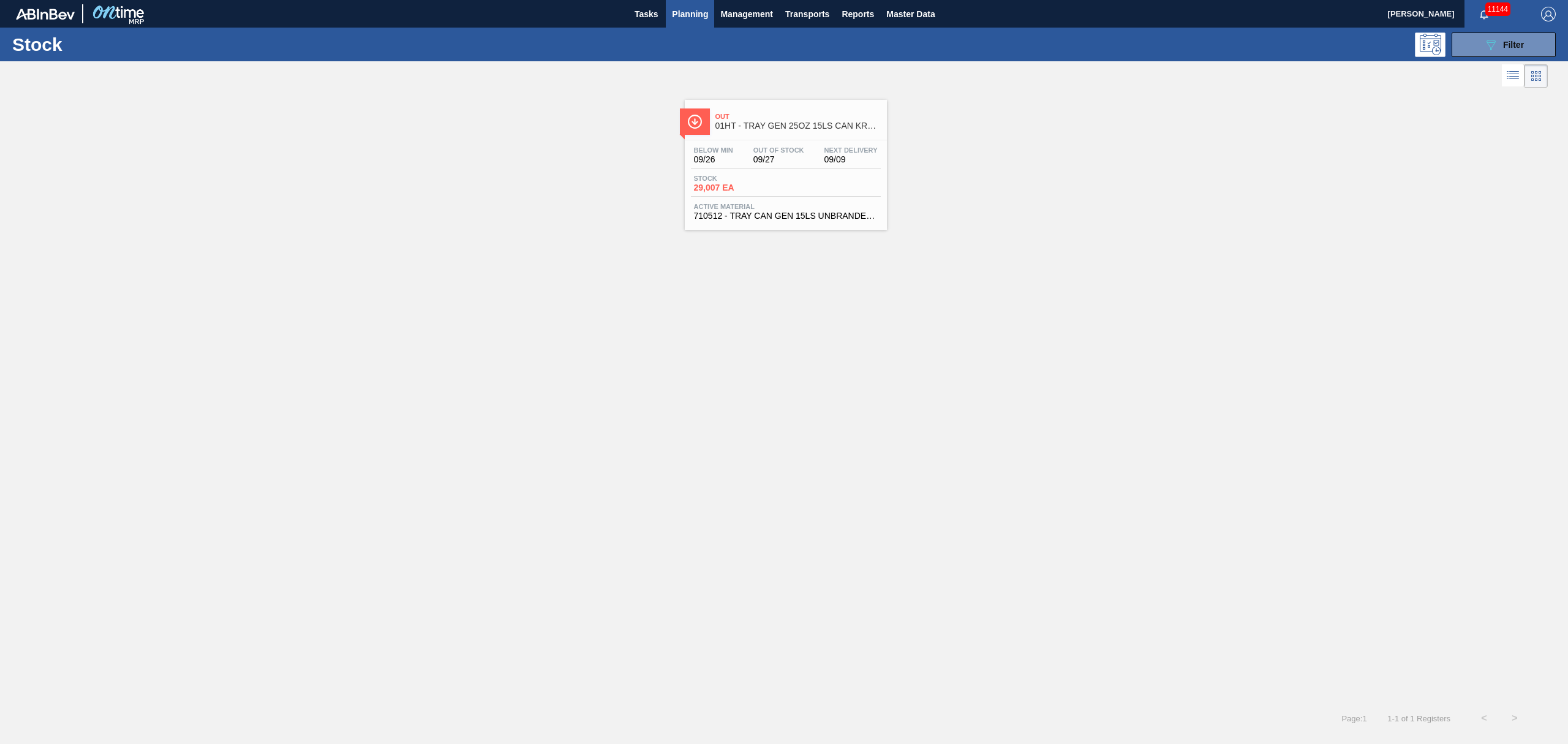
click at [751, 191] on span "29,007 EA" at bounding box center [736, 187] width 85 height 9
